Goal: Find specific page/section: Find specific page/section

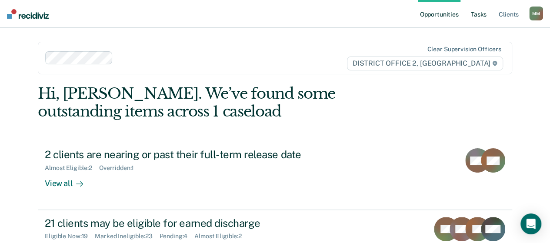
click at [474, 7] on link "Tasks" at bounding box center [478, 14] width 19 height 28
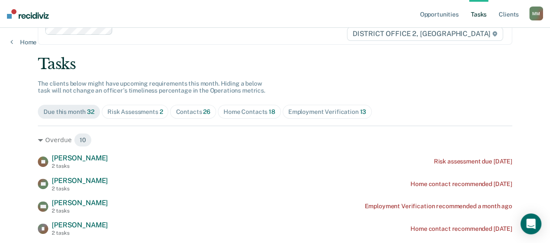
scroll to position [43, 0]
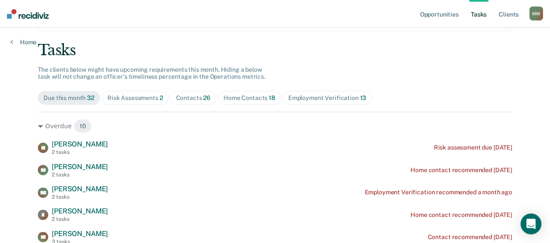
click at [155, 99] on div "Risk Assessments 2" at bounding box center [135, 97] width 56 height 7
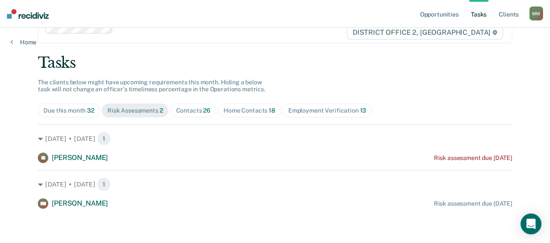
click at [177, 109] on div "Contacts 26" at bounding box center [193, 110] width 35 height 7
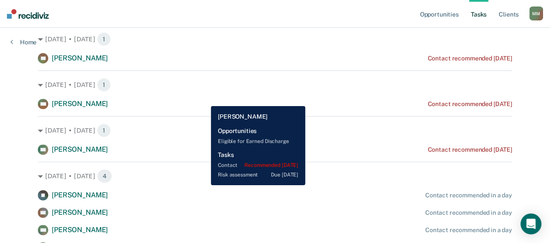
scroll to position [0, 0]
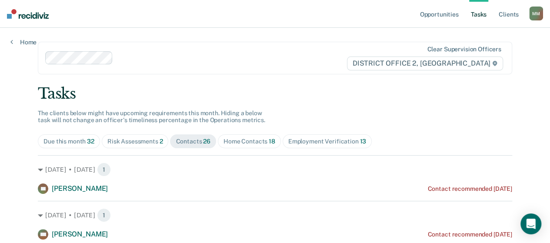
click at [239, 144] on div "Home Contacts 18" at bounding box center [249, 141] width 52 height 7
